Goal: Transaction & Acquisition: Subscribe to service/newsletter

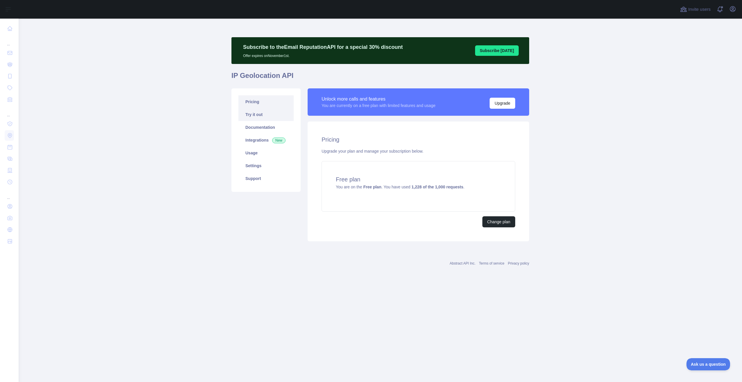
click at [257, 112] on link "Try it out" at bounding box center [265, 114] width 55 height 13
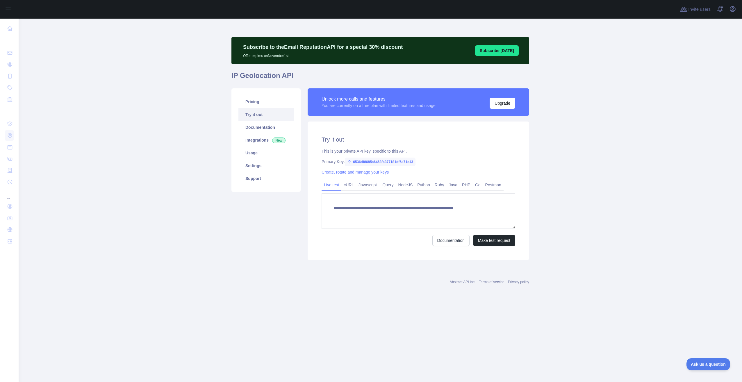
type textarea "**********"
click at [259, 104] on link "Pricing" at bounding box center [265, 101] width 55 height 13
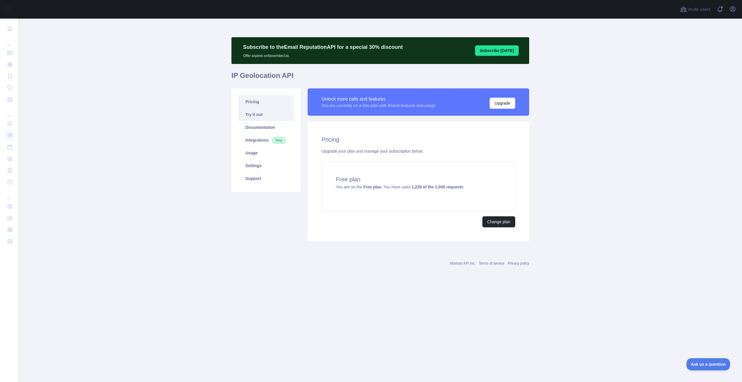
click at [264, 113] on link "Try it out" at bounding box center [265, 114] width 55 height 13
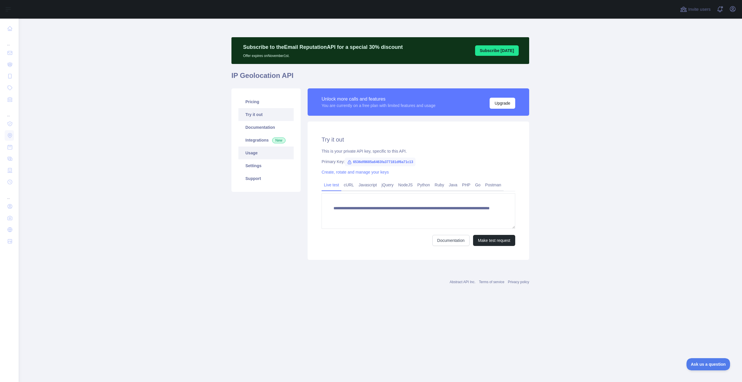
click at [263, 152] on link "Usage" at bounding box center [265, 152] width 55 height 13
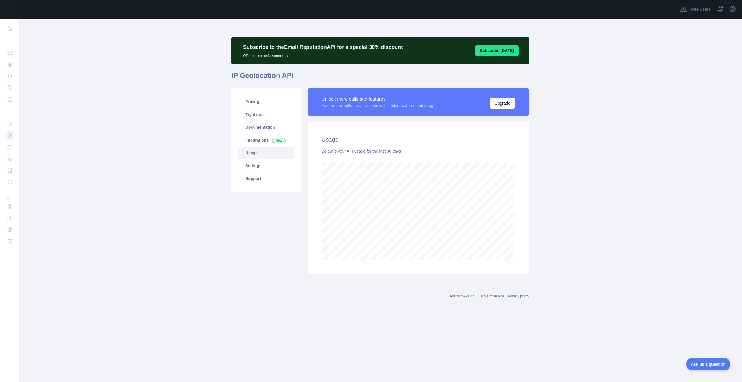
scroll to position [363, 723]
click at [263, 164] on link "Settings" at bounding box center [265, 165] width 55 height 13
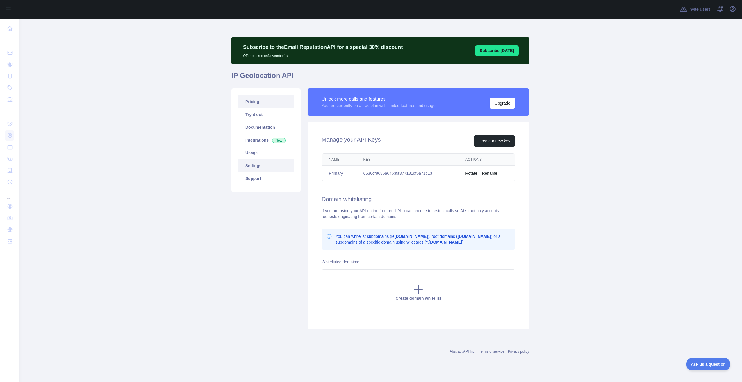
click at [261, 102] on link "Pricing" at bounding box center [265, 101] width 55 height 13
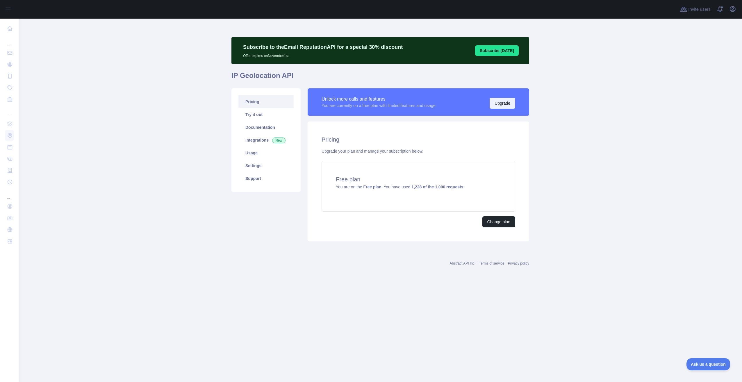
click at [498, 103] on button "Upgrade" at bounding box center [502, 103] width 26 height 11
